Goal: Navigation & Orientation: Find specific page/section

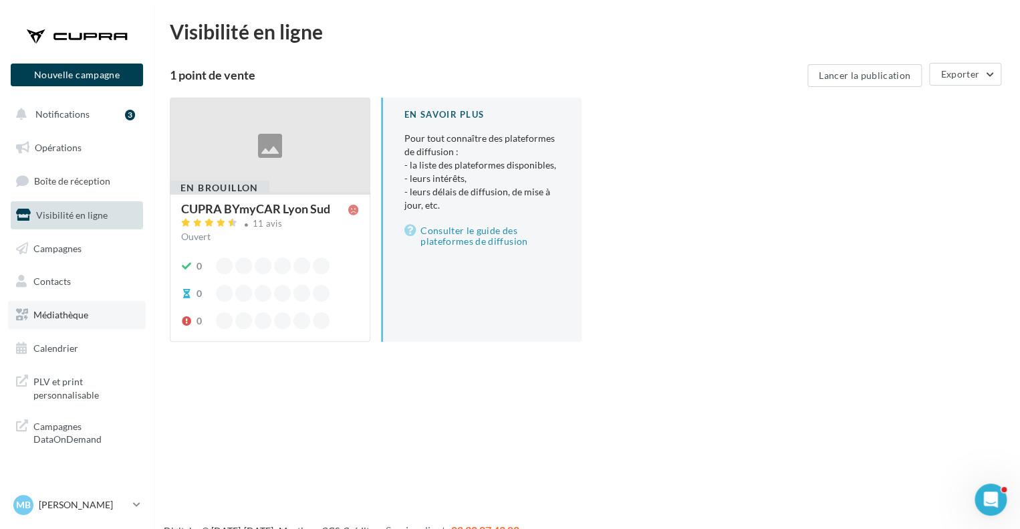
click at [61, 314] on span "Médiathèque" at bounding box center [60, 314] width 55 height 11
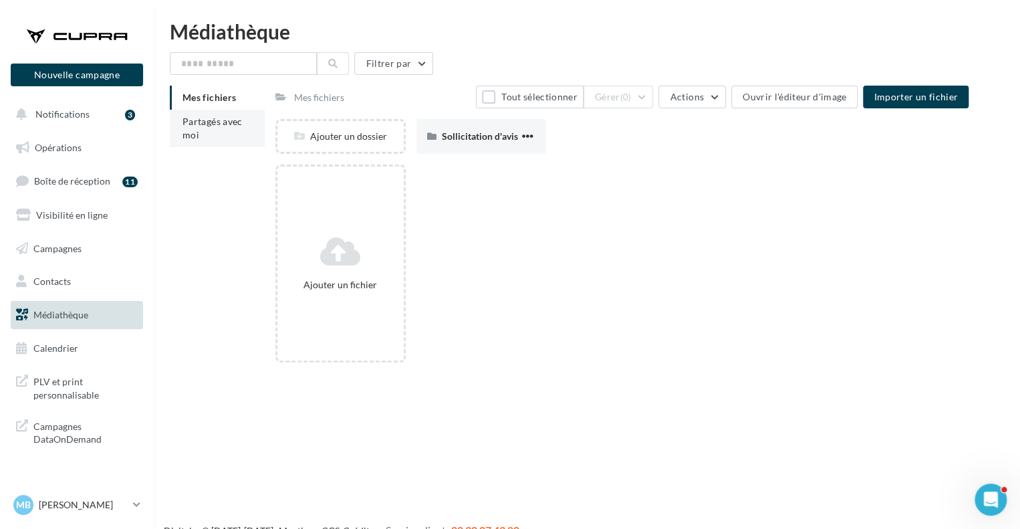
click at [238, 117] on span "Partagés avec moi" at bounding box center [213, 128] width 60 height 25
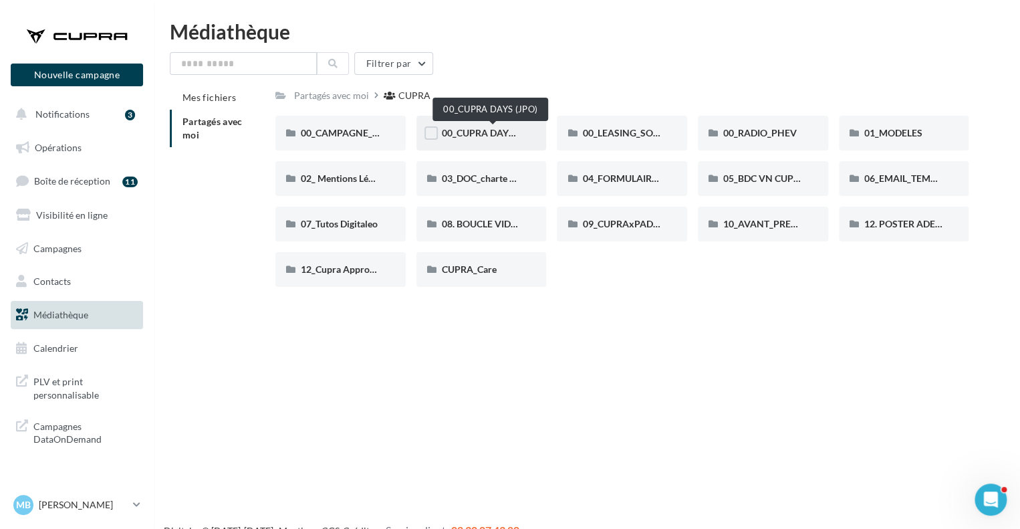
click at [495, 134] on span "00_CUPRA DAYS (JPO)" at bounding box center [490, 132] width 97 height 11
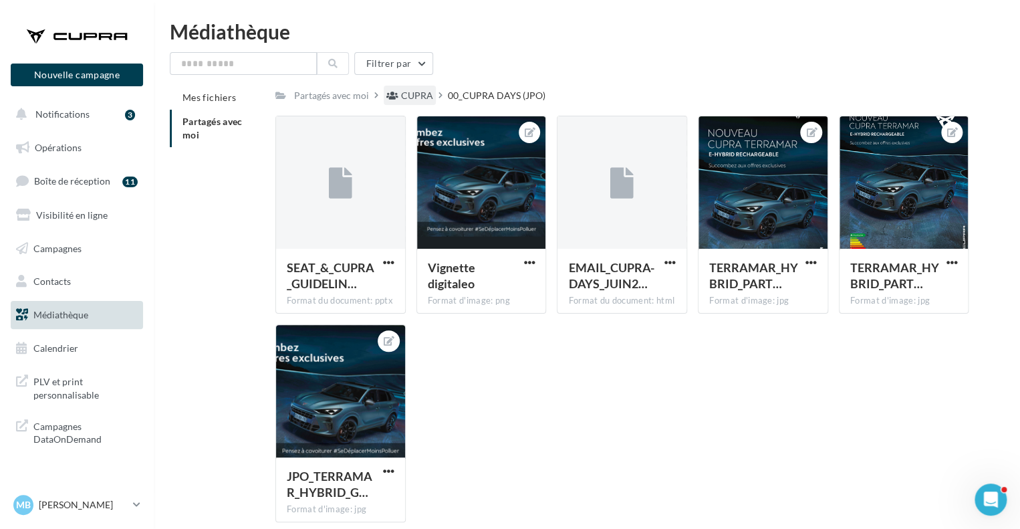
click at [410, 86] on div "CUPRA" at bounding box center [410, 95] width 52 height 19
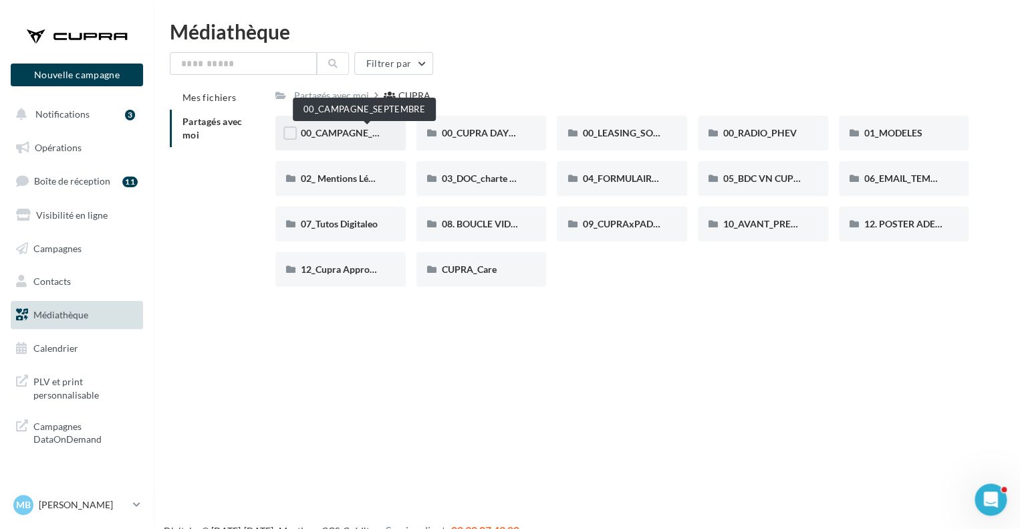
click at [379, 128] on span "00_CAMPAGNE_SEPTEMBRE" at bounding box center [363, 132] width 125 height 11
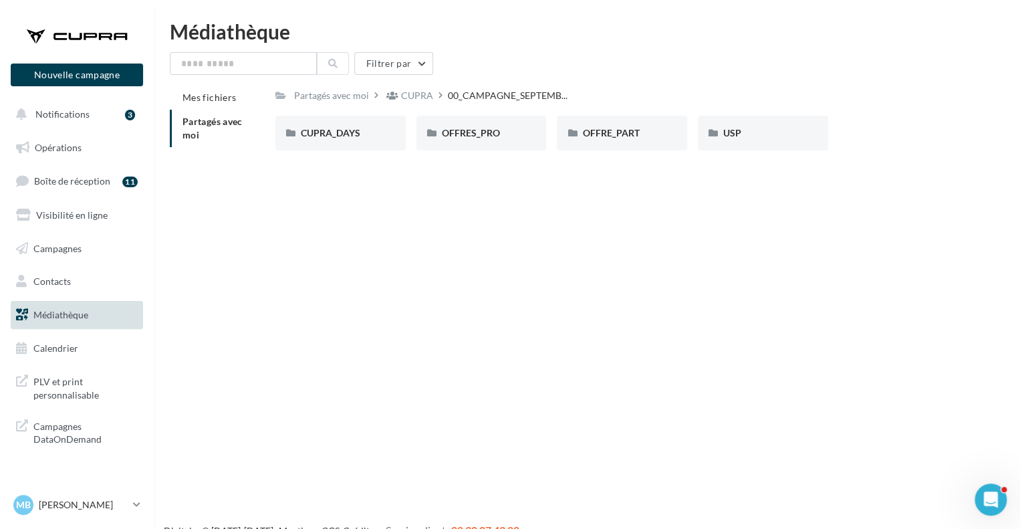
click at [379, 128] on div "CUPRA_DAYS" at bounding box center [341, 132] width 80 height 13
